Goal: Information Seeking & Learning: Learn about a topic

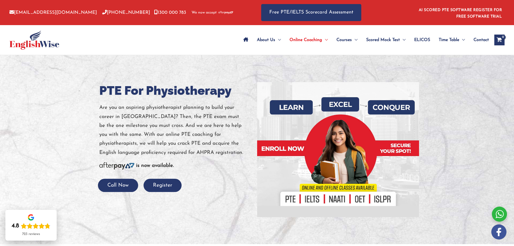
click at [100, 86] on h1 "PTE For Physiotherapy" at bounding box center [176, 90] width 154 height 17
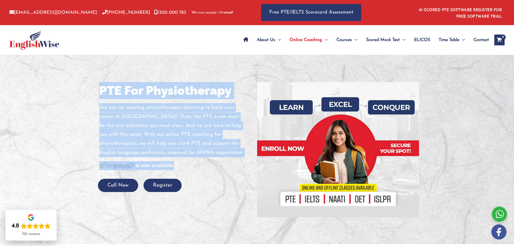
drag, startPoint x: 100, startPoint y: 86, endPoint x: 175, endPoint y: 163, distance: 107.3
click at [175, 163] on div "PTE For Physiotherapy Are you an aspiring physiotherapist planning to build you…" at bounding box center [176, 137] width 154 height 110
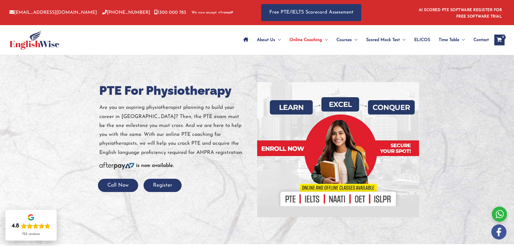
click at [75, 60] on div at bounding box center [257, 149] width 514 height 189
click at [88, 44] on div at bounding box center [79, 40] width 140 height 30
click at [131, 47] on div at bounding box center [79, 40] width 140 height 30
click at [91, 89] on div at bounding box center [257, 149] width 514 height 189
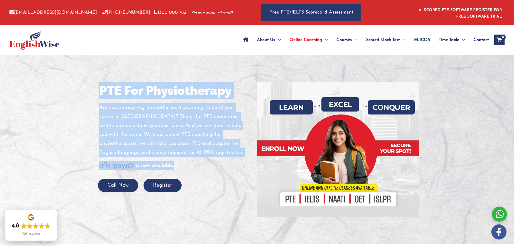
drag, startPoint x: 91, startPoint y: 89, endPoint x: 196, endPoint y: 172, distance: 134.2
click at [196, 172] on div "PTE For Physiotherapy Are you an aspiring physiotherapist planning to build you…" at bounding box center [257, 149] width 324 height 189
click at [88, 86] on div at bounding box center [257, 149] width 514 height 189
drag, startPoint x: 88, startPoint y: 86, endPoint x: 186, endPoint y: 177, distance: 133.7
click at [186, 177] on div "PTE For Physiotherapy Are you an aspiring physiotherapist planning to build you…" at bounding box center [257, 149] width 324 height 189
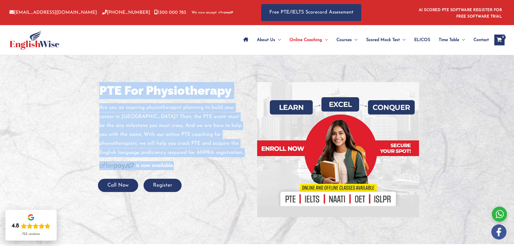
click at [79, 99] on div at bounding box center [257, 149] width 514 height 189
drag, startPoint x: 79, startPoint y: 99, endPoint x: 177, endPoint y: 164, distance: 117.1
click at [177, 164] on div "PTE For Physiotherapy Are you an aspiring physiotherapist planning to build you…" at bounding box center [257, 149] width 324 height 189
click at [73, 68] on div at bounding box center [257, 149] width 514 height 189
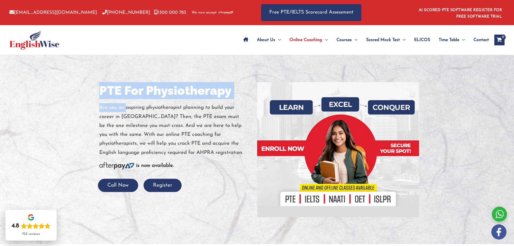
drag, startPoint x: 73, startPoint y: 68, endPoint x: 125, endPoint y: 108, distance: 64.9
click at [125, 108] on div "PTE For Physiotherapy Are you an aspiring physiotherapist planning to build you…" at bounding box center [257, 149] width 324 height 189
click at [92, 93] on div at bounding box center [257, 149] width 514 height 189
drag, startPoint x: 92, startPoint y: 93, endPoint x: 106, endPoint y: 101, distance: 16.2
click at [106, 101] on div "PTE For Physiotherapy Are you an aspiring physiotherapist planning to build you…" at bounding box center [257, 149] width 324 height 189
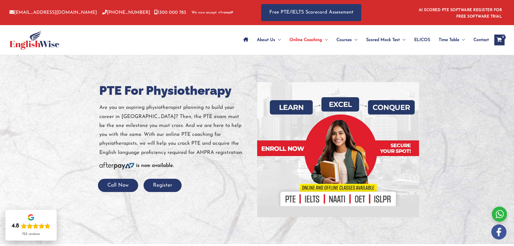
click at [127, 45] on div at bounding box center [79, 40] width 140 height 30
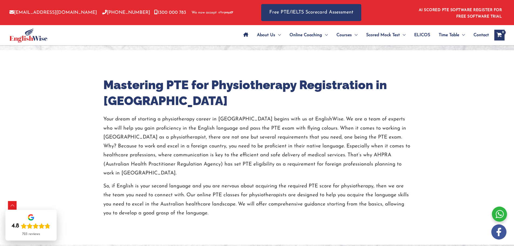
scroll to position [194, 0]
click at [112, 83] on h2 "Mastering PTE for Physiotherapy Registration in [GEOGRAPHIC_DATA]" at bounding box center [257, 93] width 308 height 32
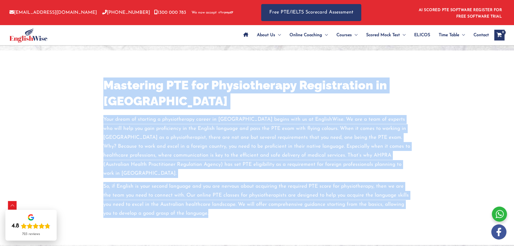
drag, startPoint x: 112, startPoint y: 83, endPoint x: 217, endPoint y: 211, distance: 165.9
click at [217, 211] on div "Mastering PTE for Physiotherapy Registration in [GEOGRAPHIC_DATA] Your dream of…" at bounding box center [257, 147] width 324 height 194
click at [103, 86] on div "Mastering PTE for Physiotherapy Registration in [GEOGRAPHIC_DATA] Your dream of…" at bounding box center [257, 147] width 316 height 140
drag, startPoint x: 103, startPoint y: 86, endPoint x: 258, endPoint y: 203, distance: 194.6
click at [258, 203] on div "Mastering PTE for Physiotherapy Registration in [GEOGRAPHIC_DATA] Your dream of…" at bounding box center [257, 147] width 316 height 140
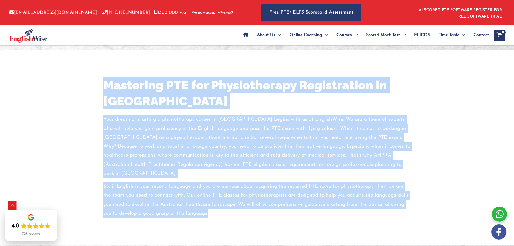
click at [96, 82] on div "Mastering PTE for Physiotherapy Registration in [GEOGRAPHIC_DATA] Your dream of…" at bounding box center [257, 147] width 324 height 140
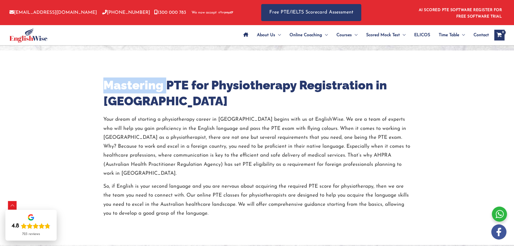
click at [96, 82] on div "Mastering PTE for Physiotherapy Registration in [GEOGRAPHIC_DATA] Your dream of…" at bounding box center [257, 147] width 324 height 140
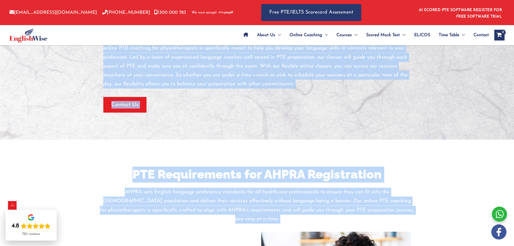
scroll to position [621, 0]
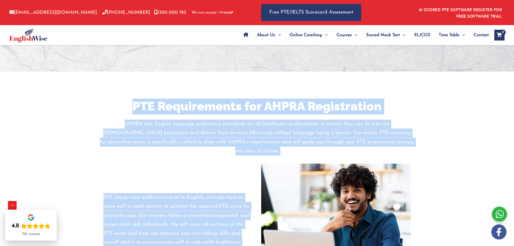
drag, startPoint x: 96, startPoint y: 82, endPoint x: 199, endPoint y: 159, distance: 129.1
click at [103, 99] on h2 "PTE Requirements for AHPRA Registration" at bounding box center [257, 107] width 316 height 16
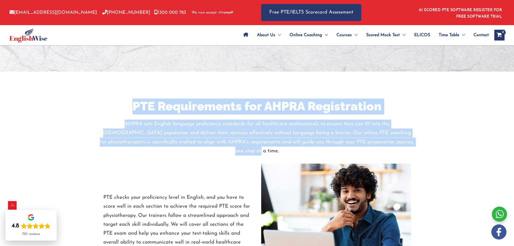
drag, startPoint x: 128, startPoint y: 94, endPoint x: 425, endPoint y: 131, distance: 299.0
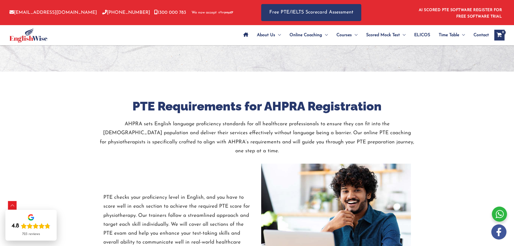
click at [129, 99] on h2 "PTE Requirements for AHPRA Registration" at bounding box center [257, 107] width 316 height 16
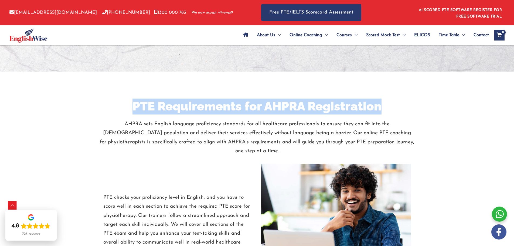
drag, startPoint x: 129, startPoint y: 95, endPoint x: 334, endPoint y: 98, distance: 204.9
click at [334, 99] on h2 "PTE Requirements for AHPRA Registration" at bounding box center [257, 107] width 316 height 16
click at [124, 99] on h2 "PTE Requirements for AHPRA Registration" at bounding box center [257, 107] width 316 height 16
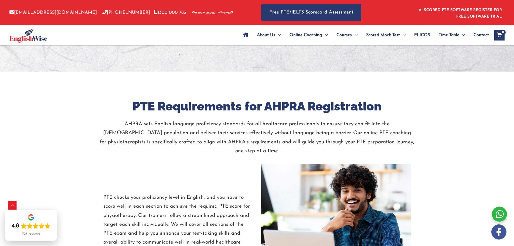
click at [124, 99] on h2 "PTE Requirements for AHPRA Registration" at bounding box center [257, 107] width 316 height 16
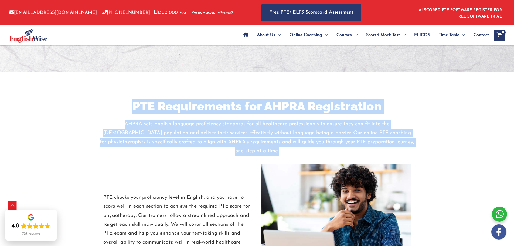
drag, startPoint x: 124, startPoint y: 99, endPoint x: 415, endPoint y: 131, distance: 293.6
click at [133, 99] on h2 "PTE Requirements for AHPRA Registration" at bounding box center [257, 107] width 316 height 16
drag, startPoint x: 133, startPoint y: 96, endPoint x: 410, endPoint y: 136, distance: 279.3
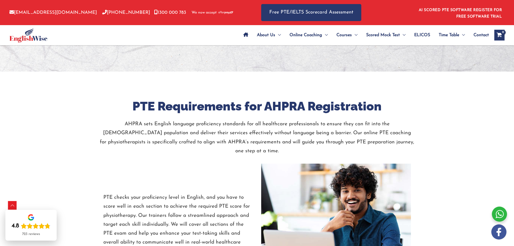
click at [132, 99] on h2 "PTE Requirements for AHPRA Registration" at bounding box center [257, 107] width 316 height 16
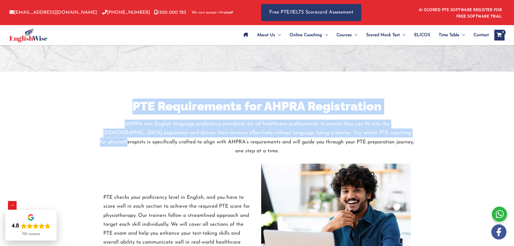
drag, startPoint x: 132, startPoint y: 96, endPoint x: 356, endPoint y: 127, distance: 226.2
click at [137, 99] on h2 "PTE Requirements for AHPRA Registration" at bounding box center [257, 107] width 316 height 16
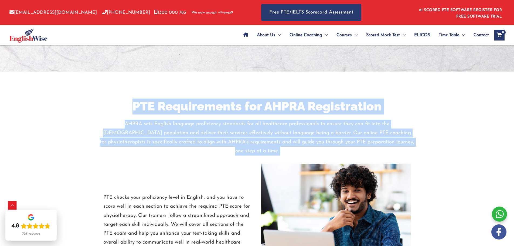
drag, startPoint x: 137, startPoint y: 96, endPoint x: 401, endPoint y: 140, distance: 268.4
click at [138, 99] on h2 "PTE Requirements for AHPRA Registration" at bounding box center [257, 107] width 316 height 16
drag, startPoint x: 138, startPoint y: 99, endPoint x: 408, endPoint y: 140, distance: 272.8
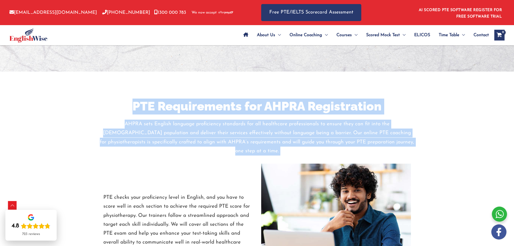
click at [104, 193] on p "PTE checks your proficiency level in English, and you have to score well in eac…" at bounding box center [178, 224] width 150 height 63
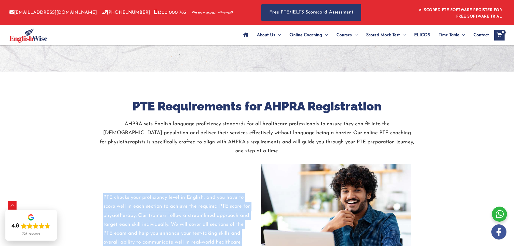
drag, startPoint x: 104, startPoint y: 177, endPoint x: 131, endPoint y: 232, distance: 61.3
click at [131, 232] on p "PTE checks your proficiency level in English, and you have to score well in eac…" at bounding box center [178, 224] width 150 height 63
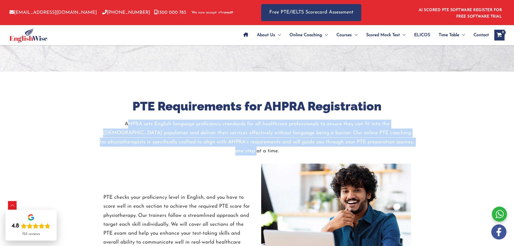
drag, startPoint x: 102, startPoint y: 114, endPoint x: 395, endPoint y: 131, distance: 293.7
click at [395, 131] on p "AHPRA sets English language proficiency standards for all healthcare profession…" at bounding box center [257, 138] width 316 height 36
